Goal: Check status: Check status

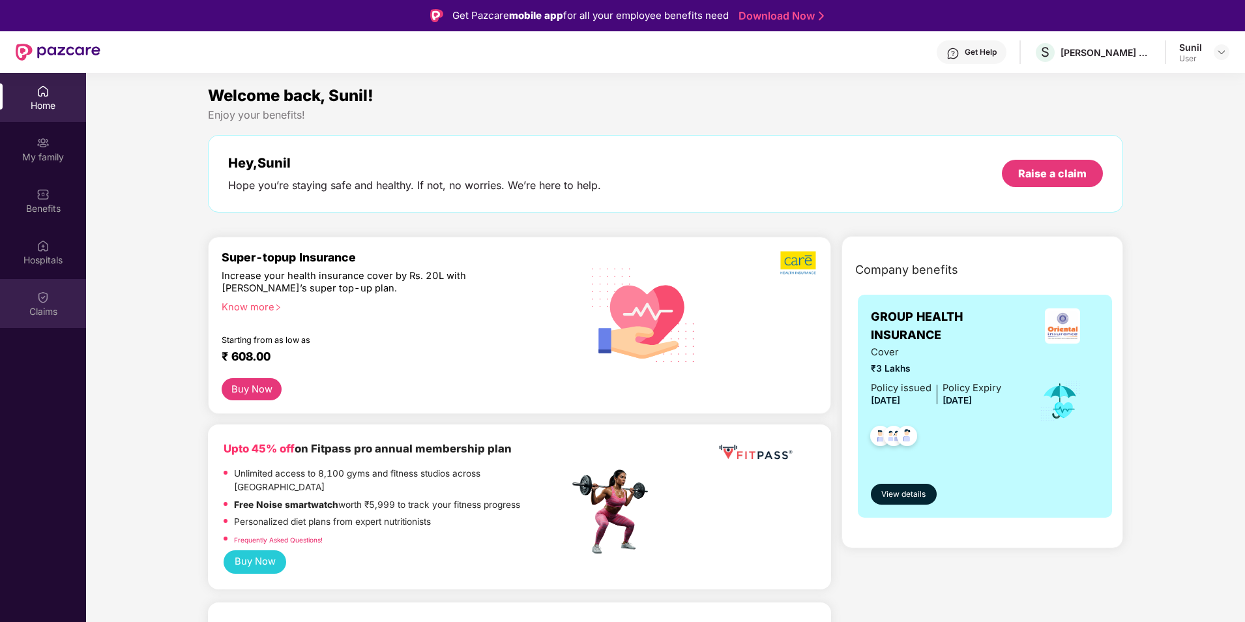
click at [50, 311] on div "Claims" at bounding box center [43, 311] width 86 height 13
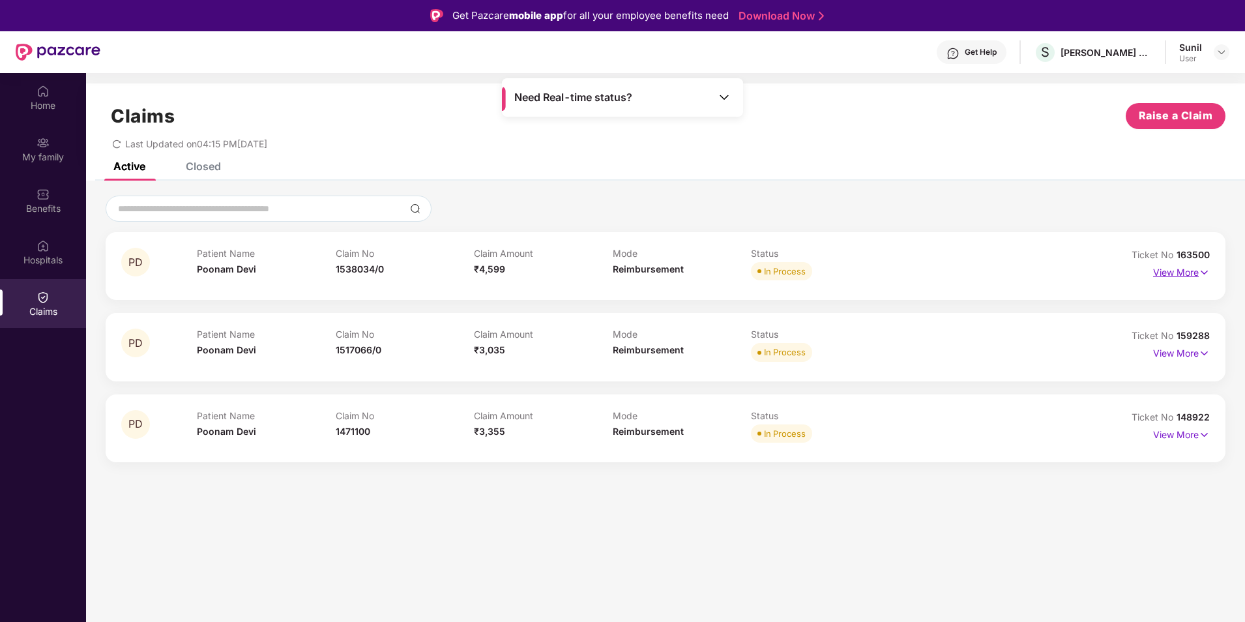
click at [1179, 274] on p "View More" at bounding box center [1181, 271] width 57 height 18
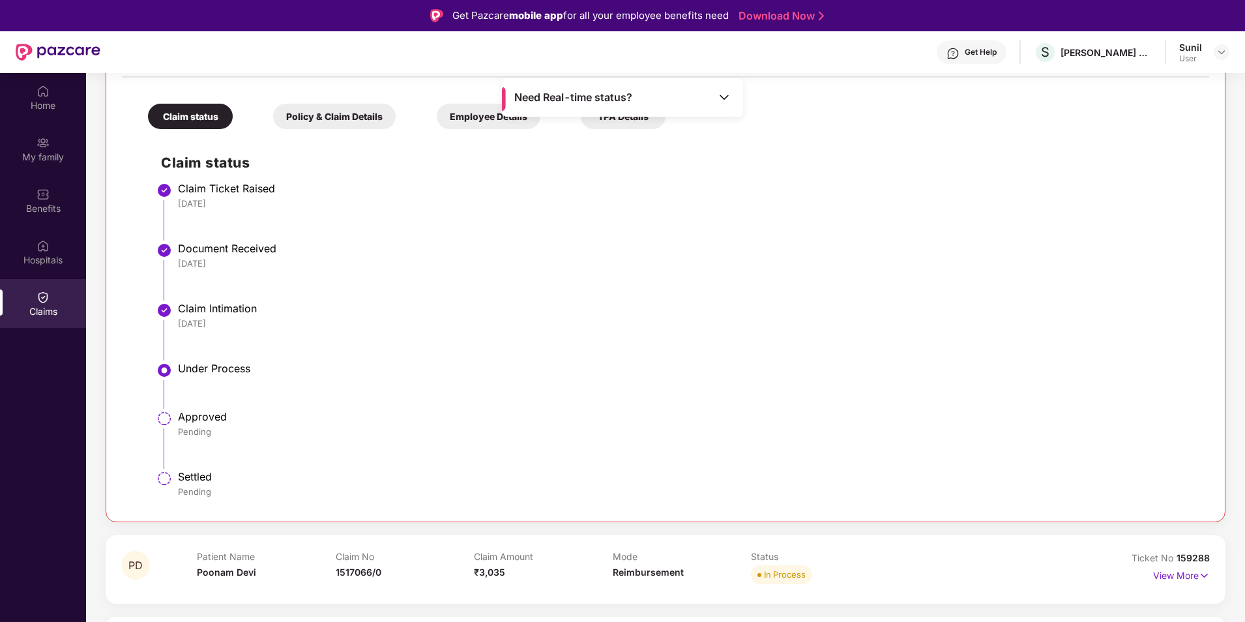
scroll to position [272, 0]
click at [1179, 572] on p "View More" at bounding box center [1181, 571] width 57 height 18
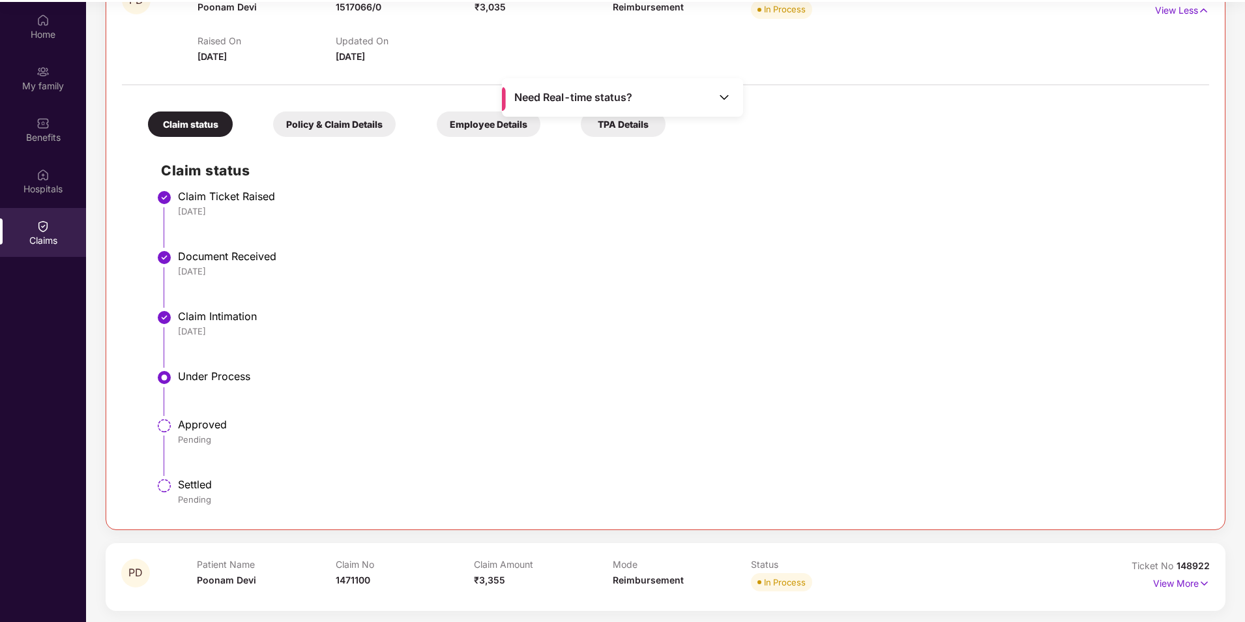
scroll to position [73, 0]
click at [1167, 580] on p "View More" at bounding box center [1181, 580] width 57 height 18
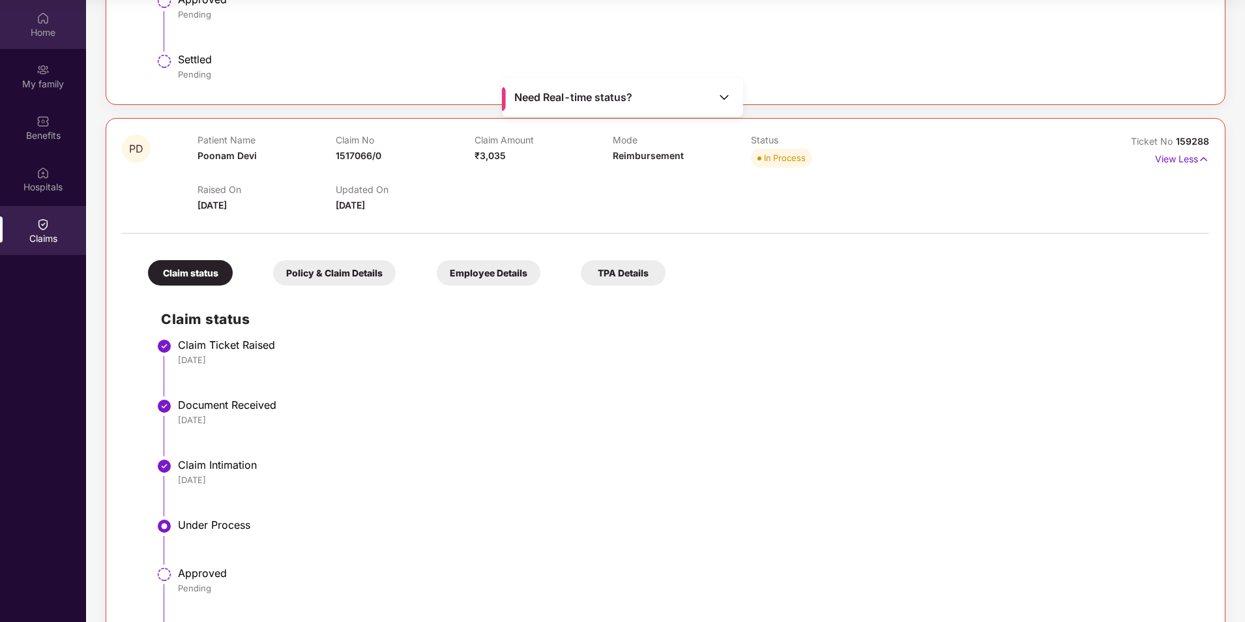
scroll to position [439, 0]
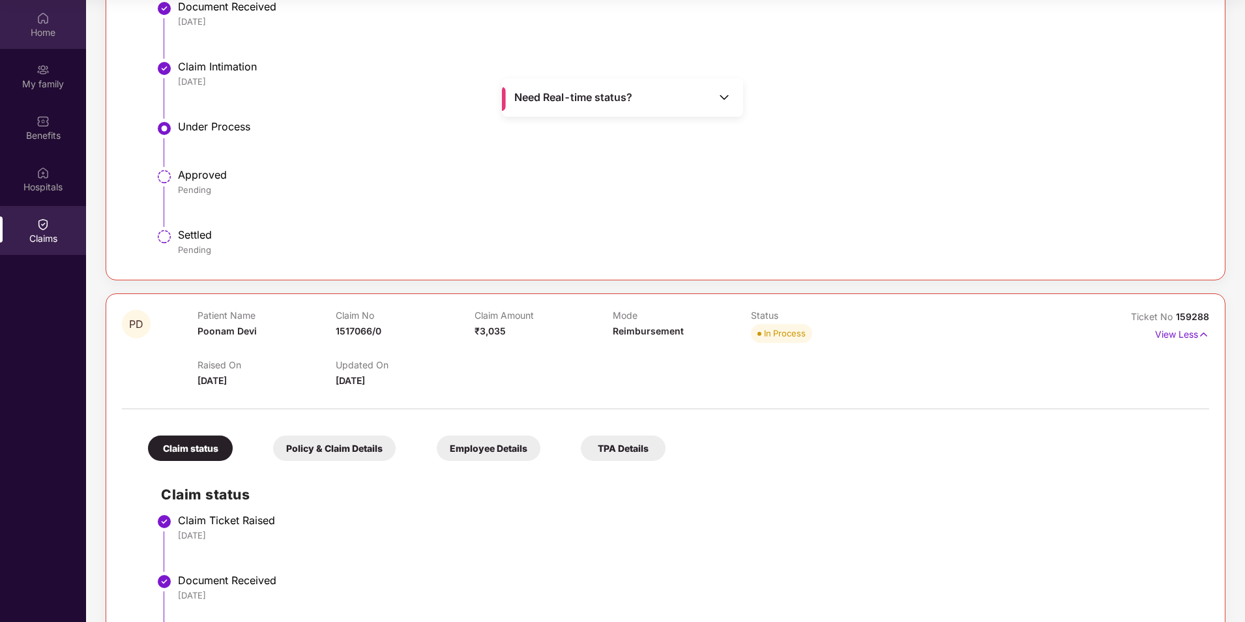
click at [53, 19] on div "Home" at bounding box center [43, 24] width 86 height 49
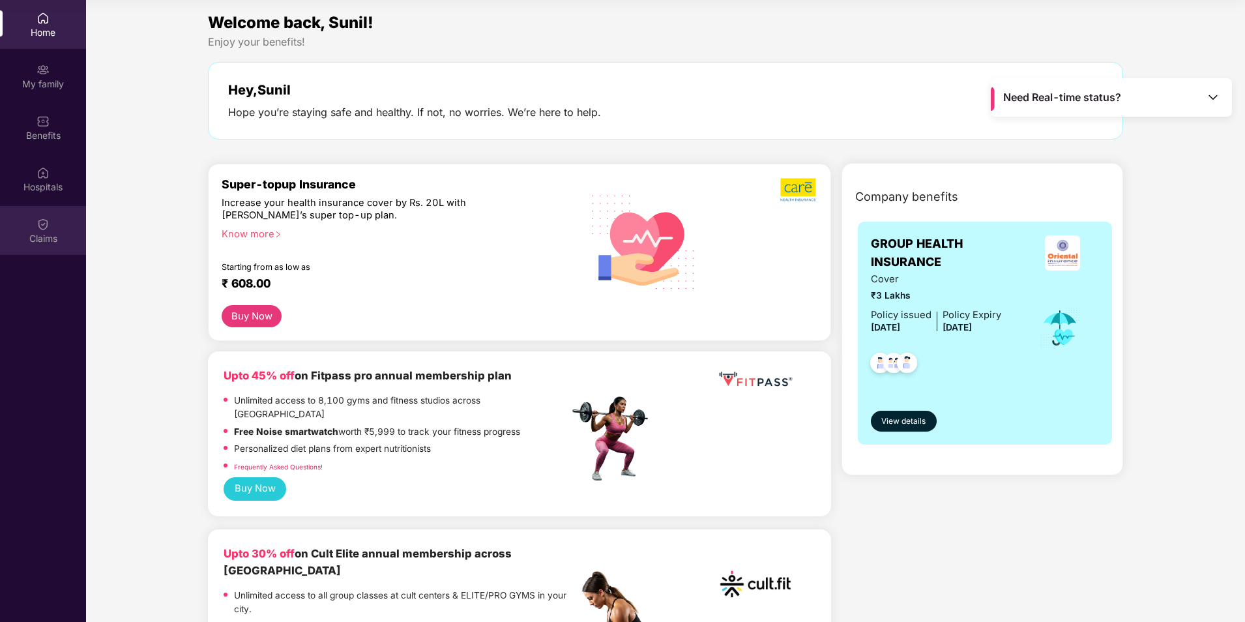
click at [31, 232] on div "Claims" at bounding box center [43, 238] width 86 height 13
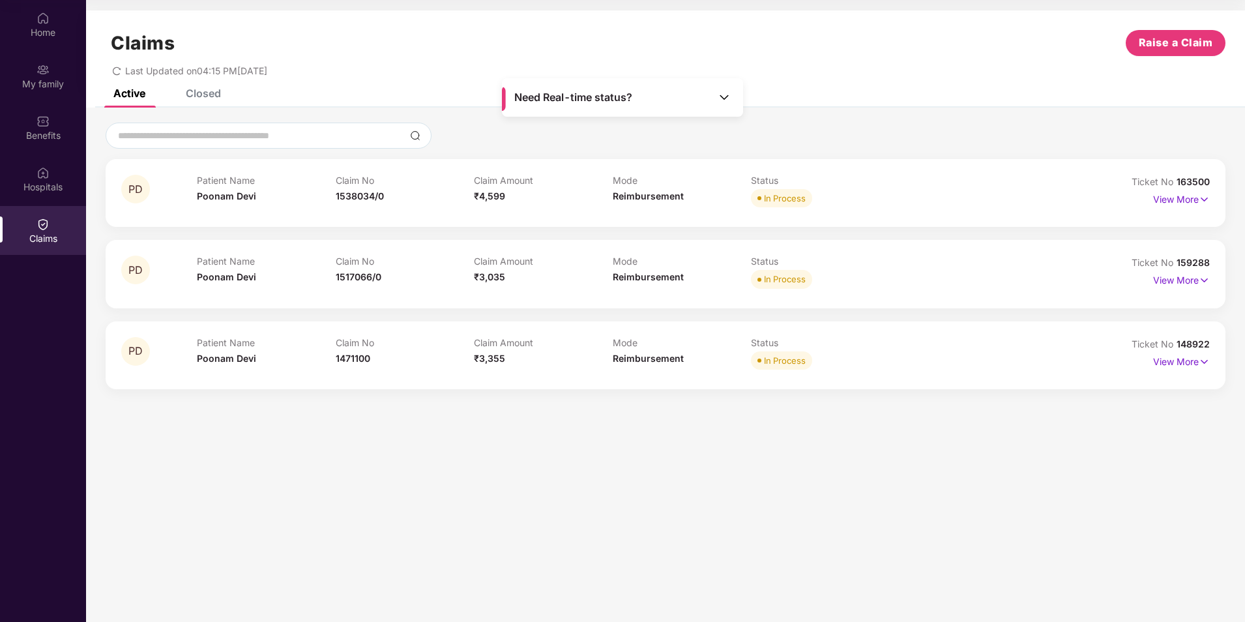
click at [195, 94] on div "Closed" at bounding box center [203, 93] width 35 height 13
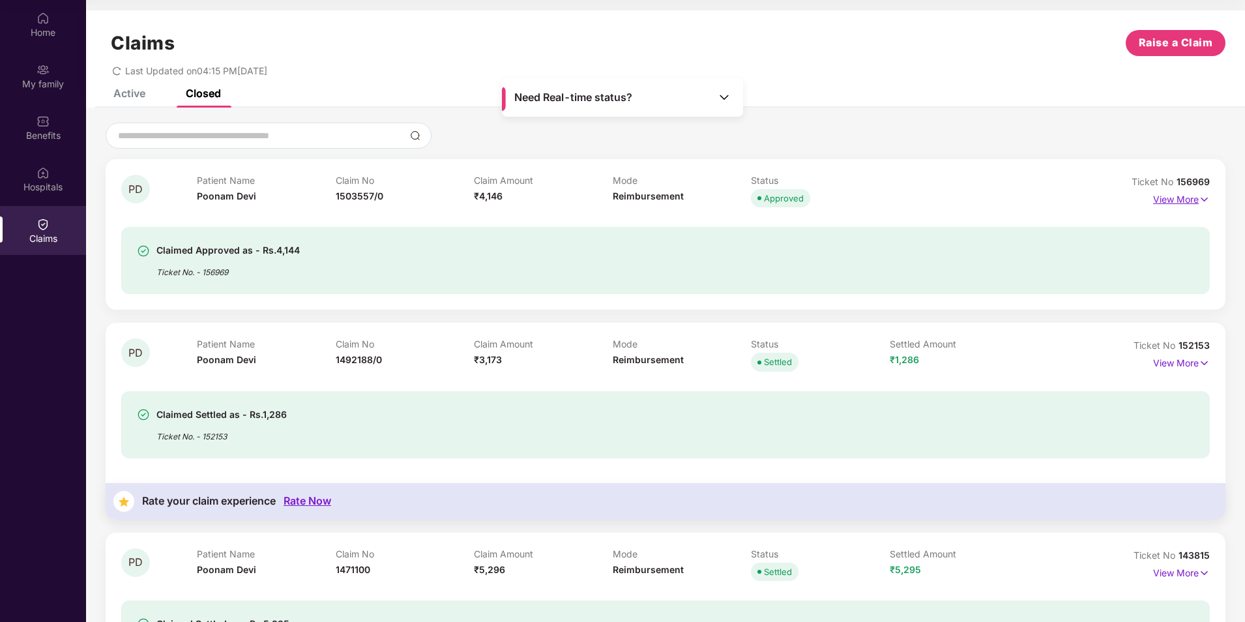
click at [1164, 203] on p "View More" at bounding box center [1181, 198] width 57 height 18
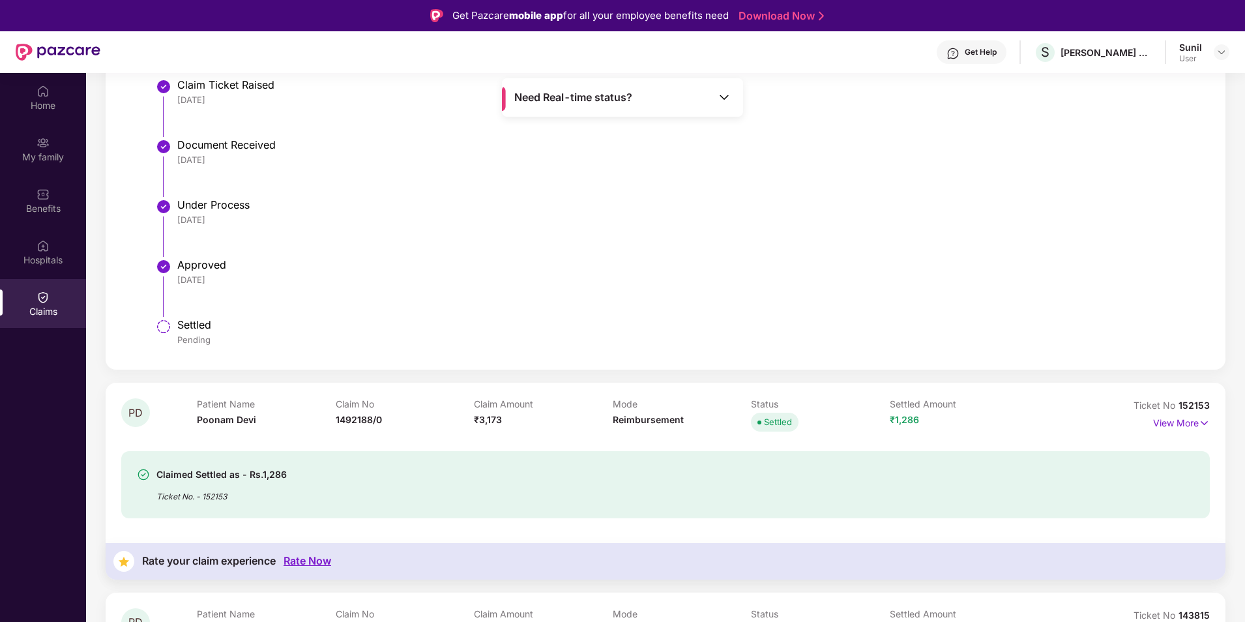
scroll to position [456, 0]
